Goal: Transaction & Acquisition: Purchase product/service

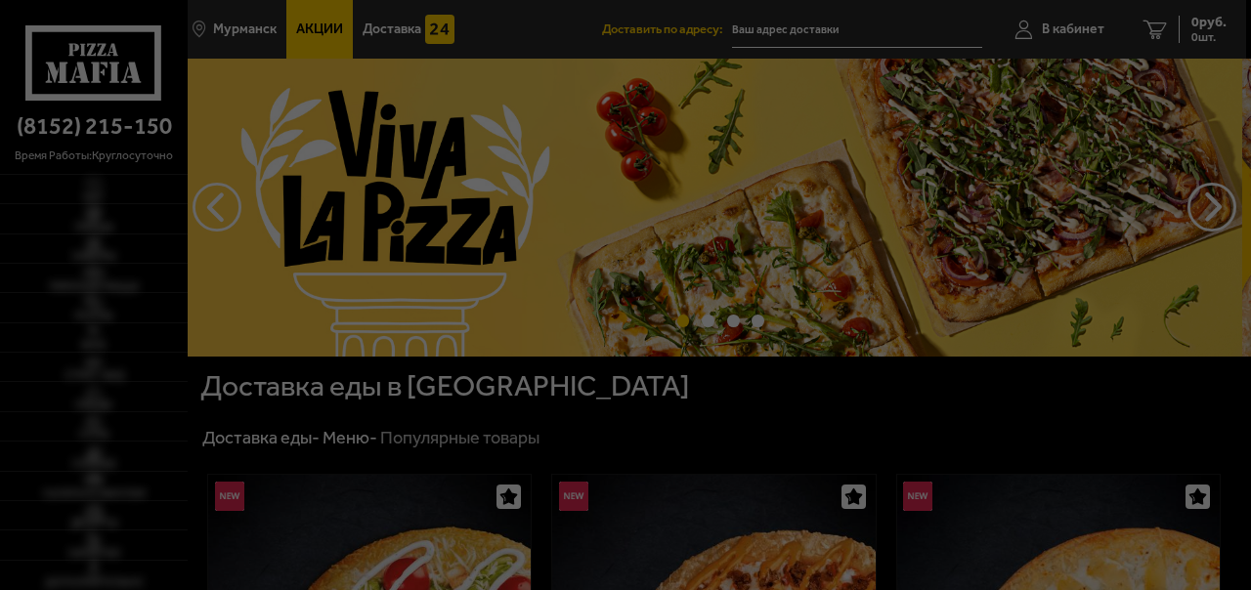
type input "[STREET_ADDRESS]"
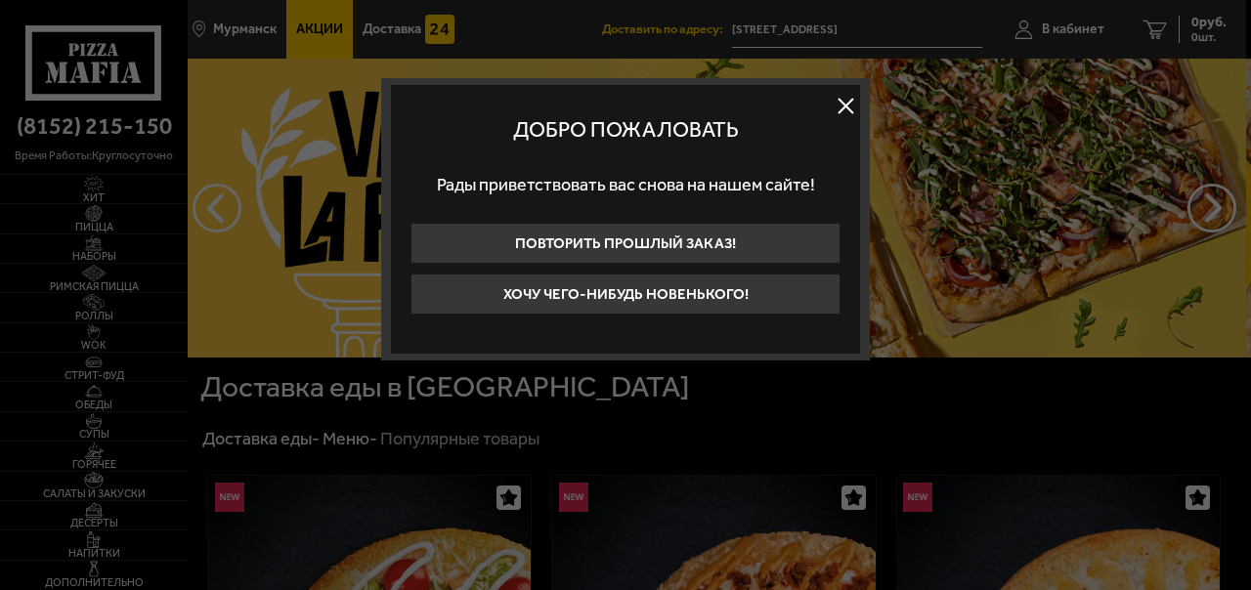
click at [846, 109] on button at bounding box center [845, 105] width 29 height 29
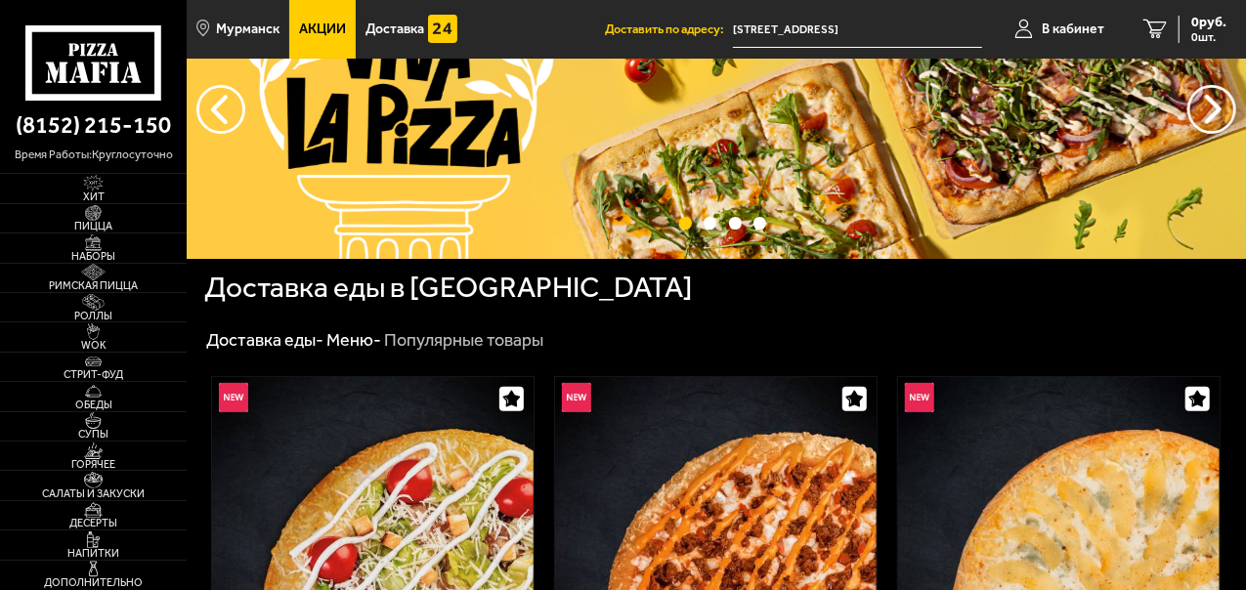
scroll to position [293, 0]
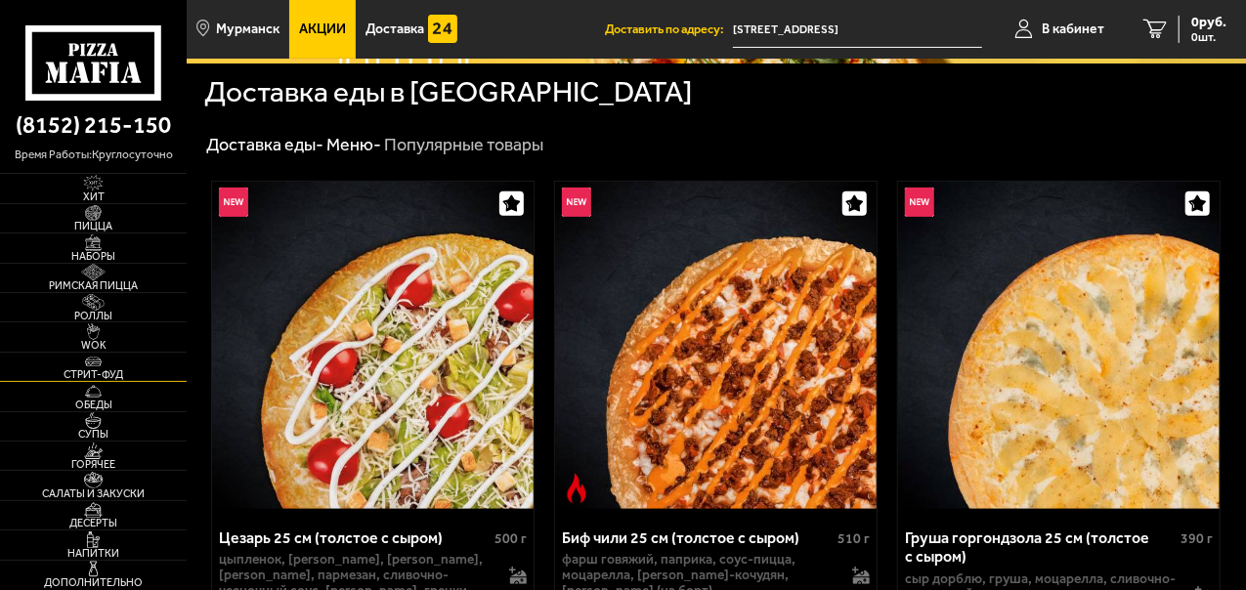
click at [128, 354] on link "Стрит-фуд" at bounding box center [93, 367] width 187 height 28
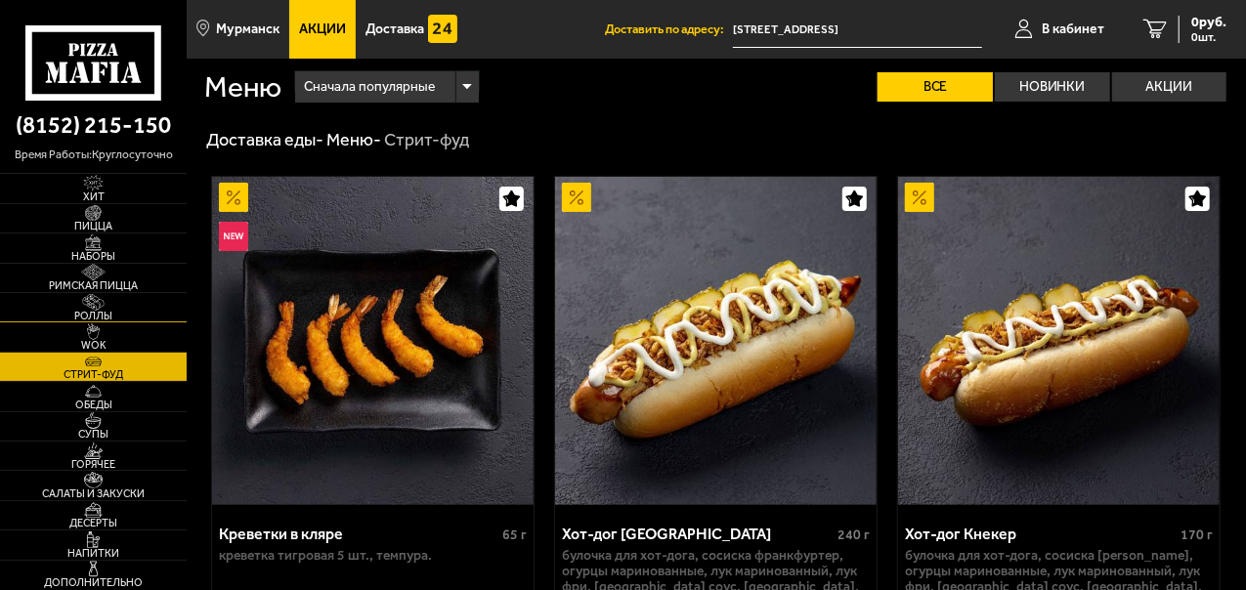
click at [167, 295] on link "Роллы" at bounding box center [93, 307] width 187 height 28
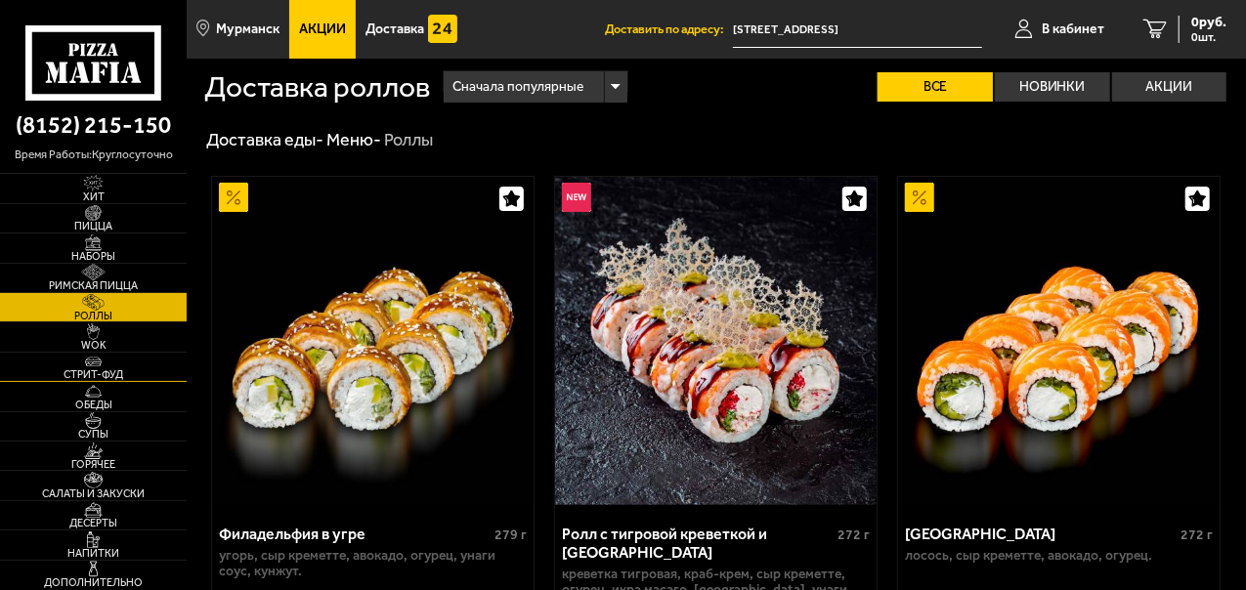
click at [160, 376] on span "Стрит-фуд" at bounding box center [93, 375] width 187 height 11
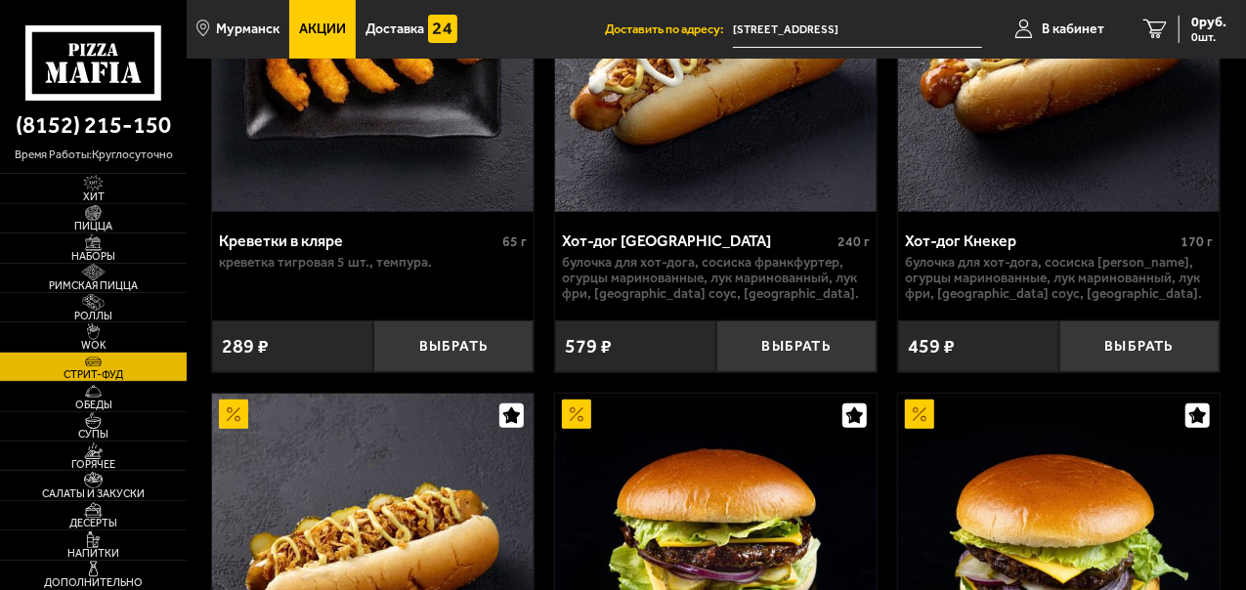
scroll to position [196, 0]
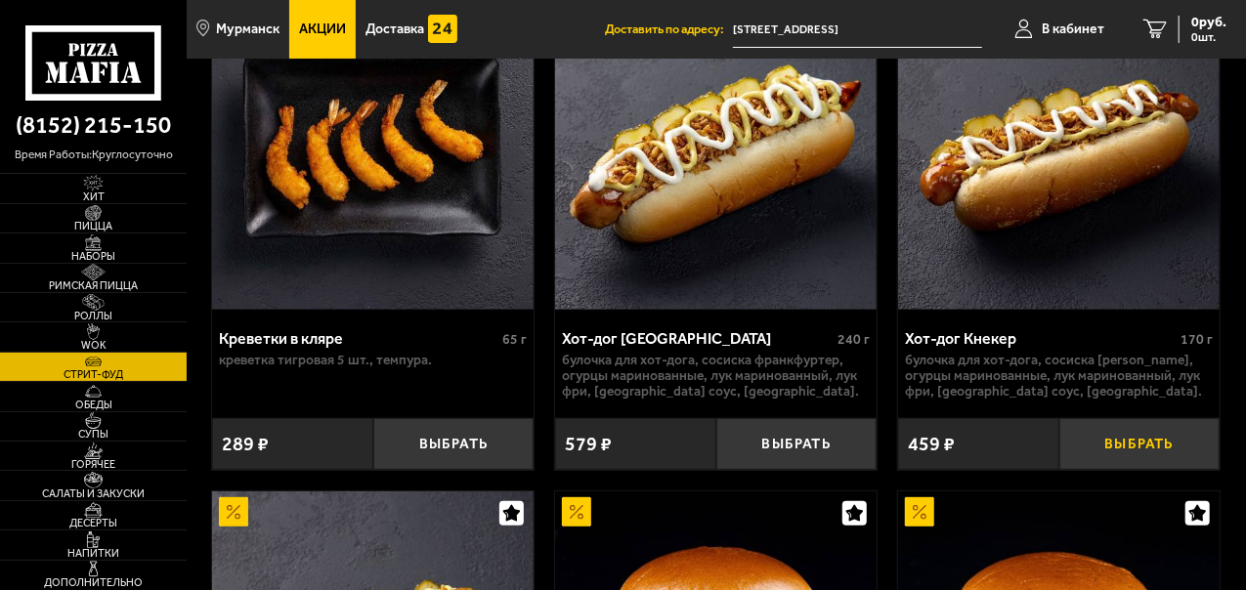
click at [1109, 424] on button "Выбрать" at bounding box center [1140, 444] width 161 height 52
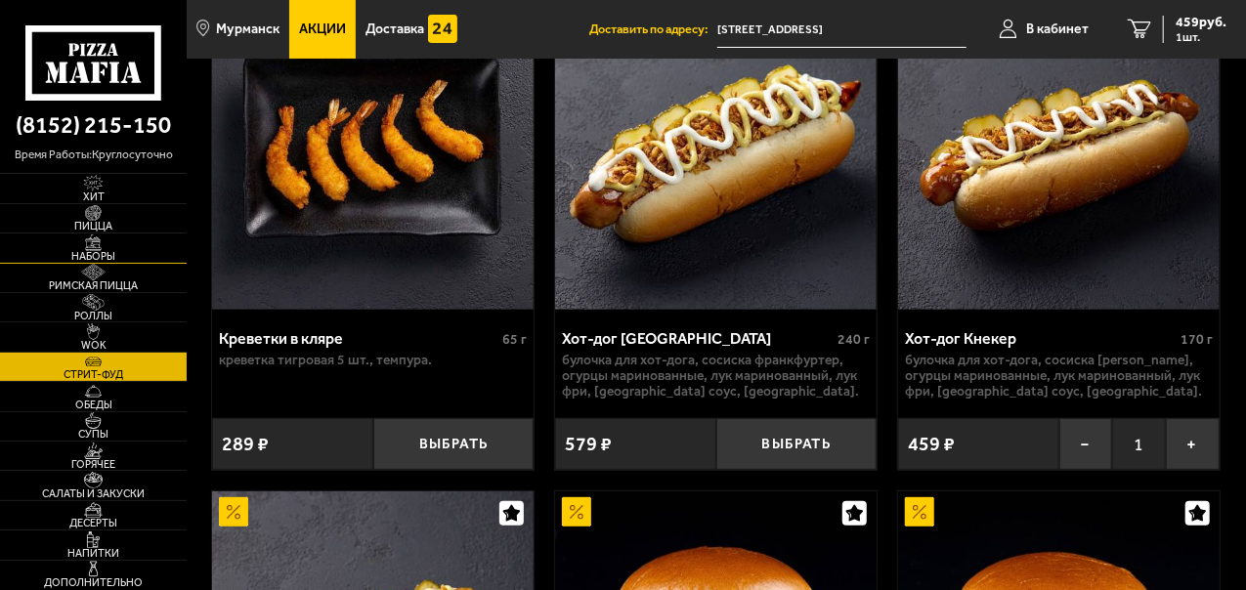
click at [115, 254] on span "Наборы" at bounding box center [93, 256] width 187 height 11
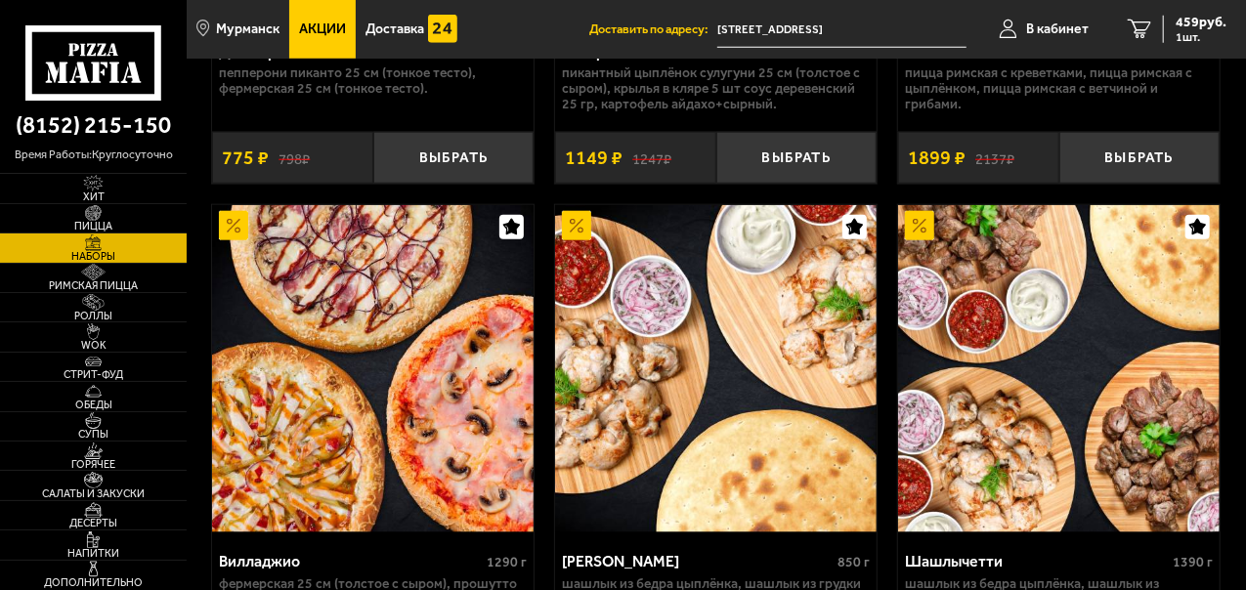
scroll to position [880, 0]
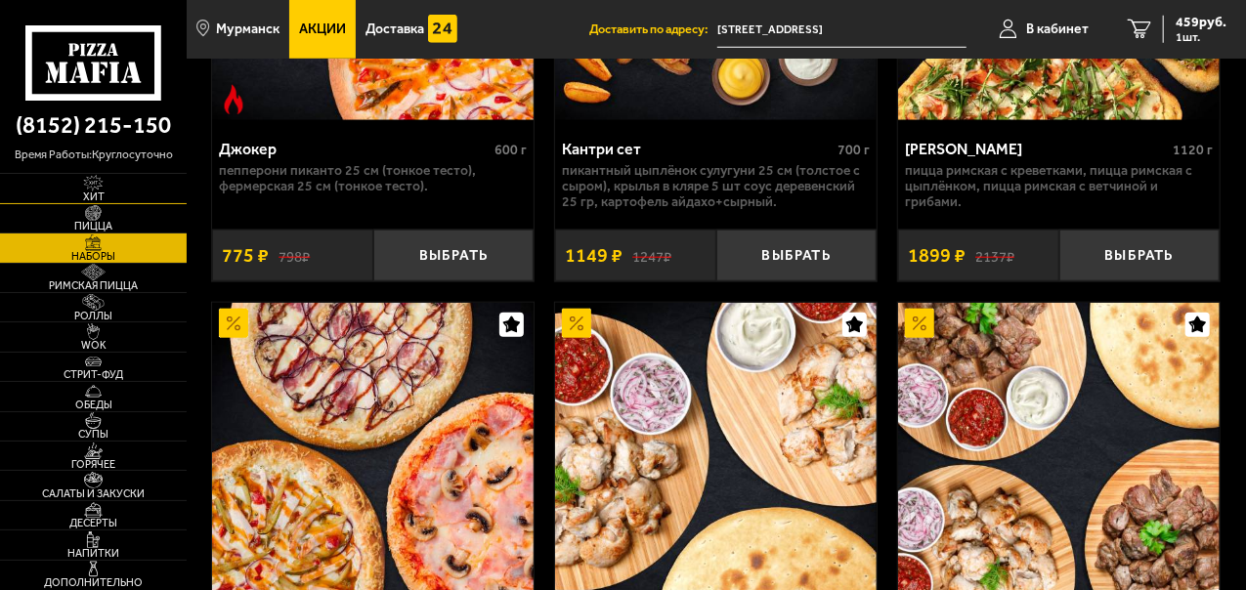
click at [91, 190] on img at bounding box center [93, 183] width 50 height 17
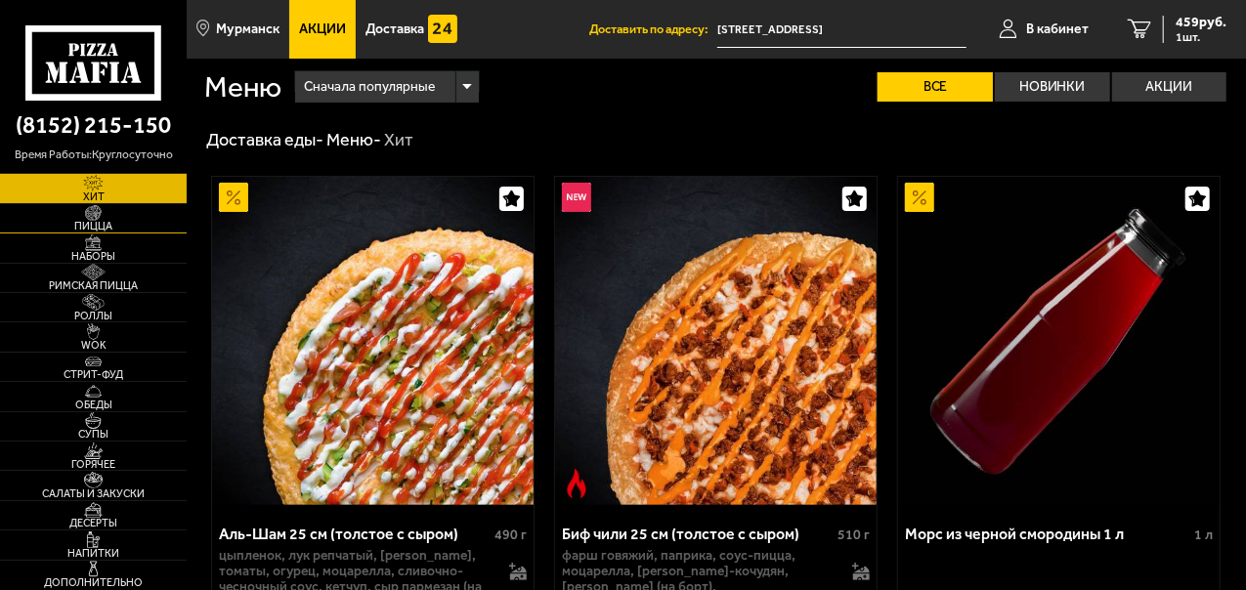
click at [116, 215] on img at bounding box center [93, 213] width 50 height 17
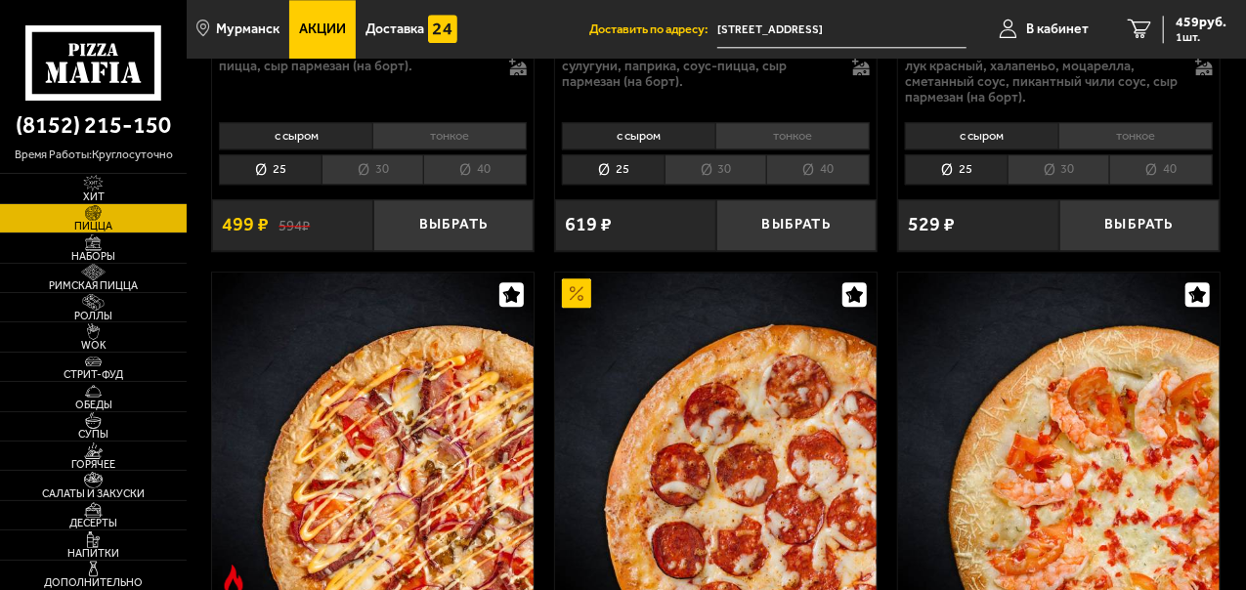
scroll to position [2835, 0]
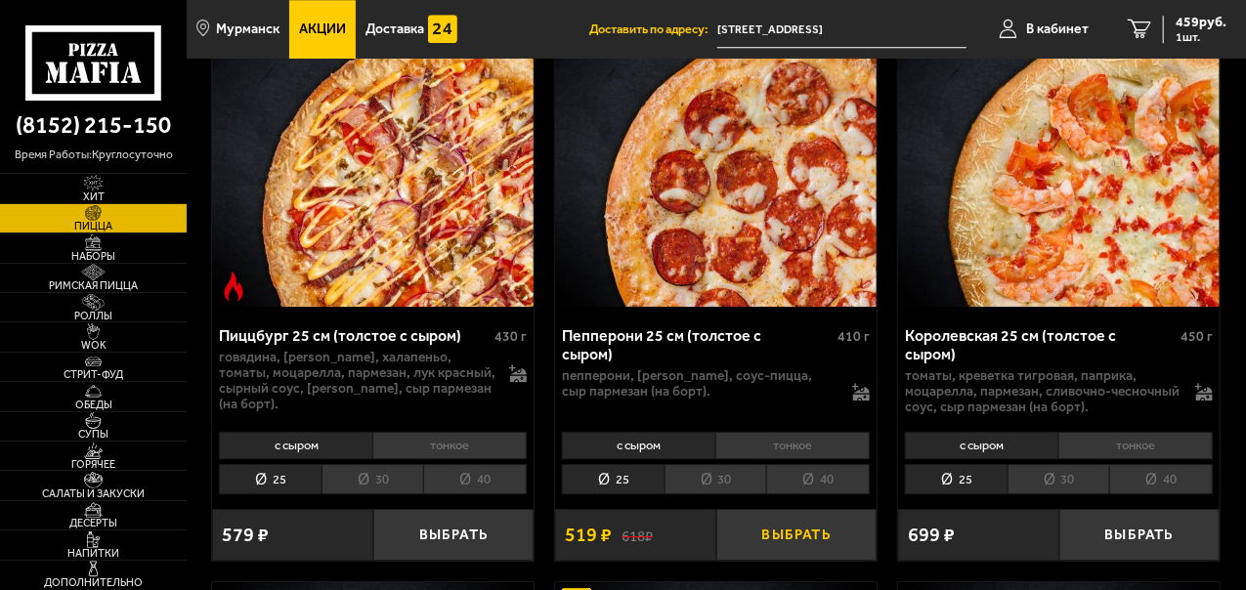
click at [806, 509] on button "Выбрать" at bounding box center [797, 535] width 161 height 52
click at [861, 510] on button "+" at bounding box center [850, 535] width 54 height 52
click at [1146, 27] on link "3 1497 руб. 3 шт." at bounding box center [1174, 29] width 146 height 59
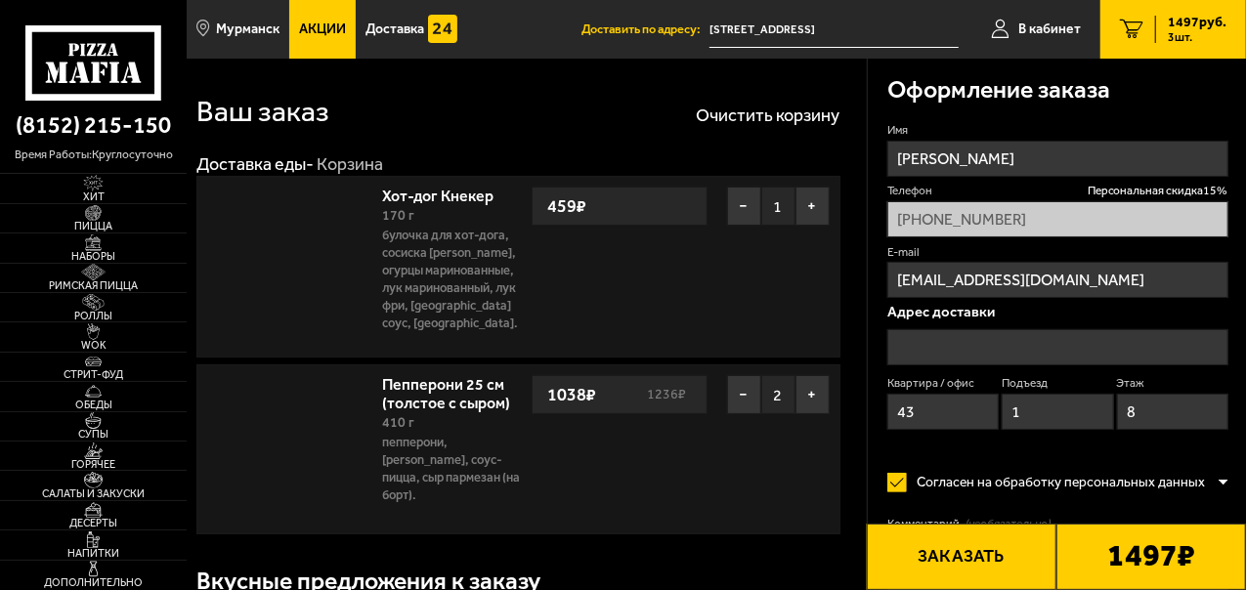
type input "[STREET_ADDRESS]"
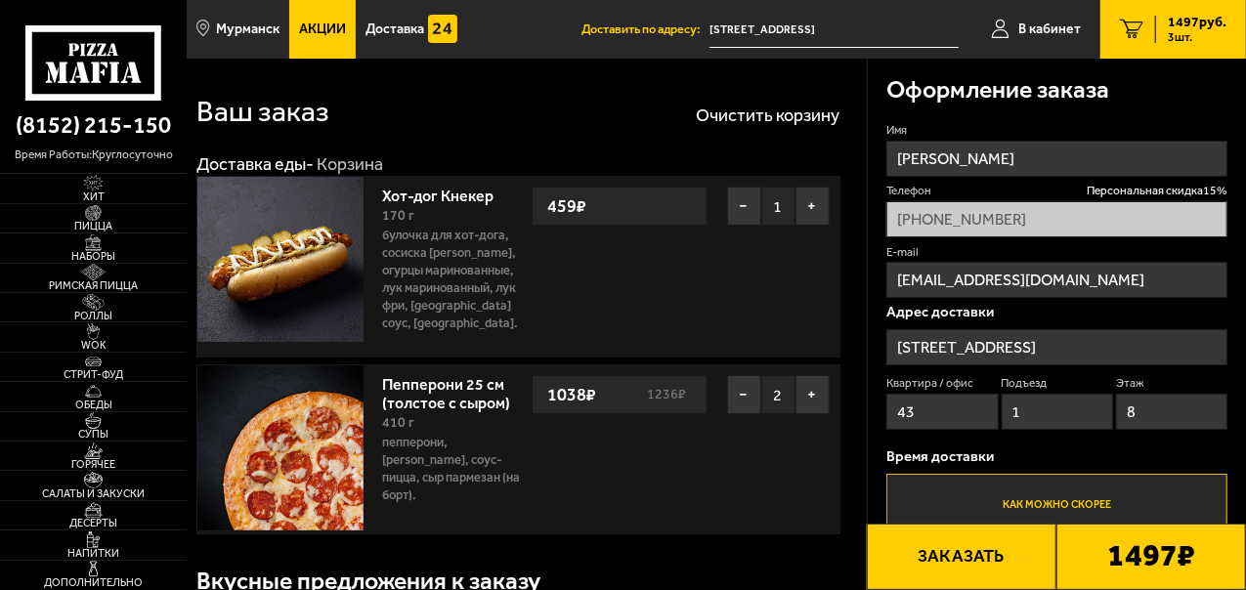
click at [1151, 557] on b "1497 ₽" at bounding box center [1152, 558] width 88 height 34
click at [1019, 554] on button "Заказать" at bounding box center [962, 557] width 190 height 66
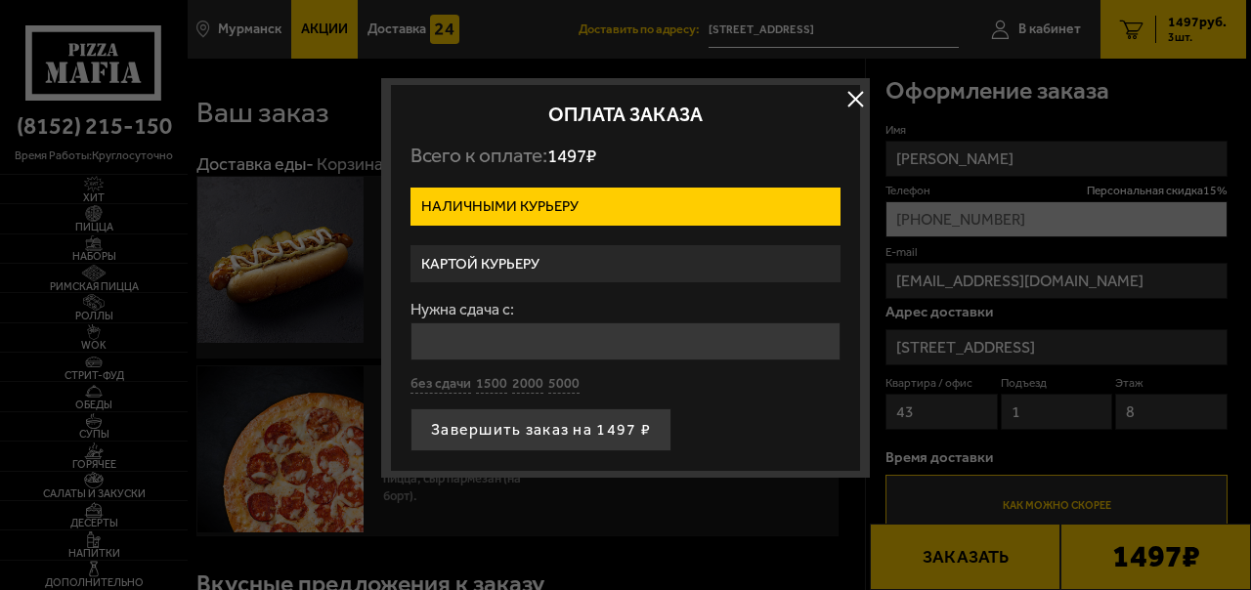
click at [662, 265] on label "Картой курьеру" at bounding box center [626, 264] width 430 height 38
click at [0, 0] on input "Картой курьеру" at bounding box center [0, 0] width 0 height 0
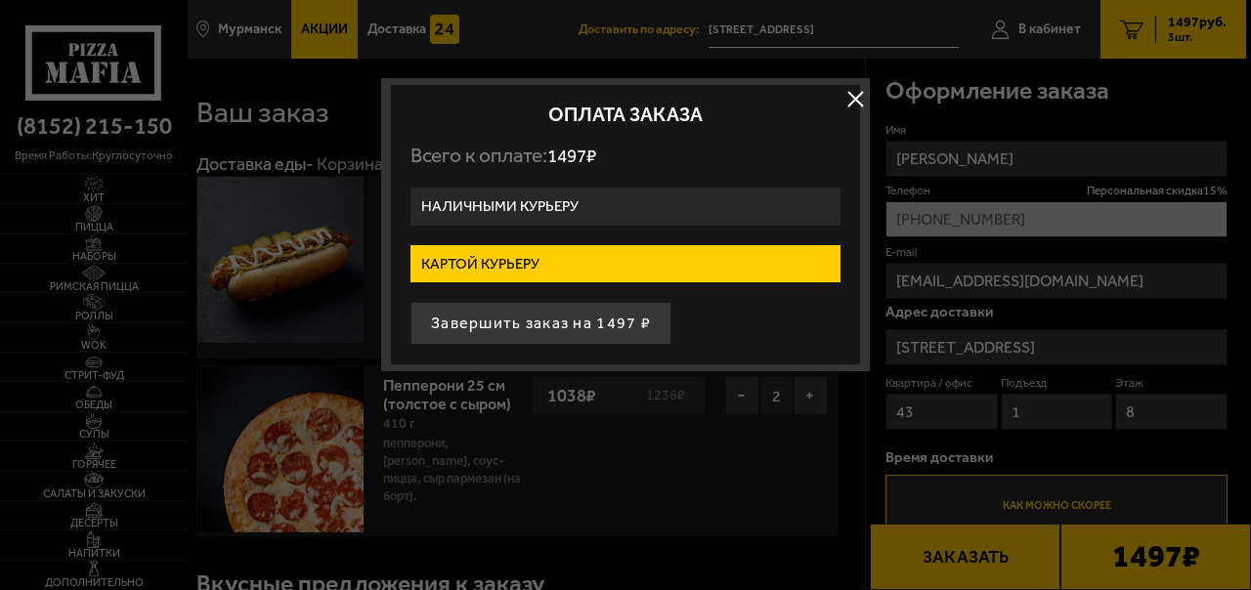
click at [744, 162] on p "Всего к оплате: 1497 ₽" at bounding box center [626, 156] width 430 height 24
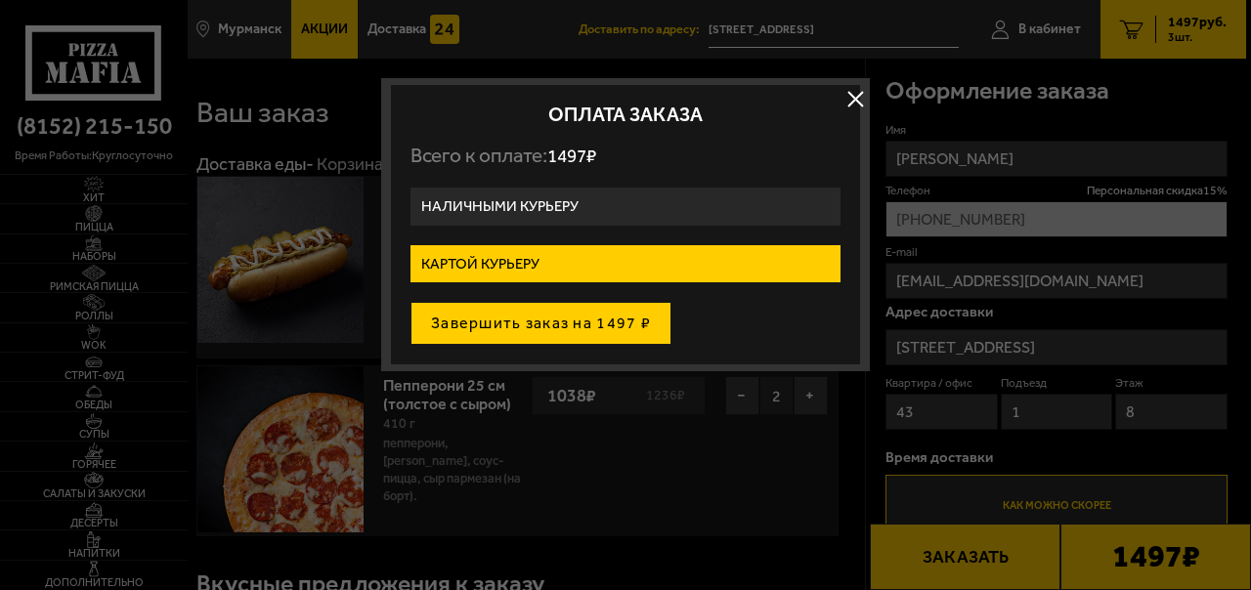
click at [511, 313] on button "Завершить заказ на 1497 ₽" at bounding box center [541, 323] width 261 height 43
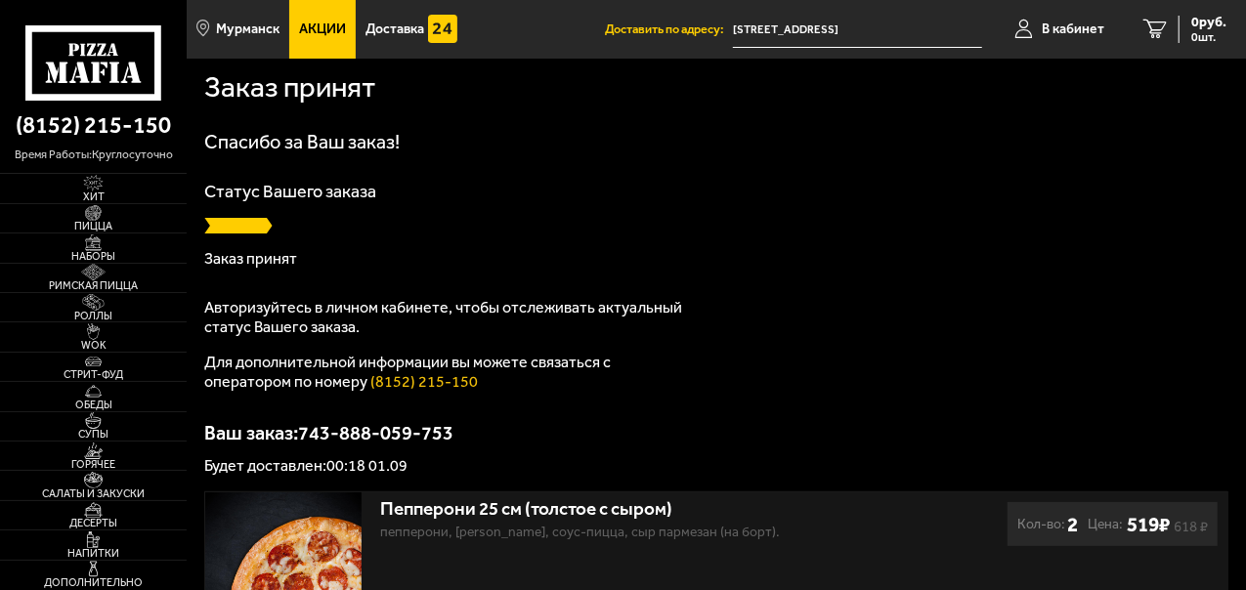
click at [690, 219] on div at bounding box center [716, 226] width 1025 height 20
